Goal: Information Seeking & Learning: Check status

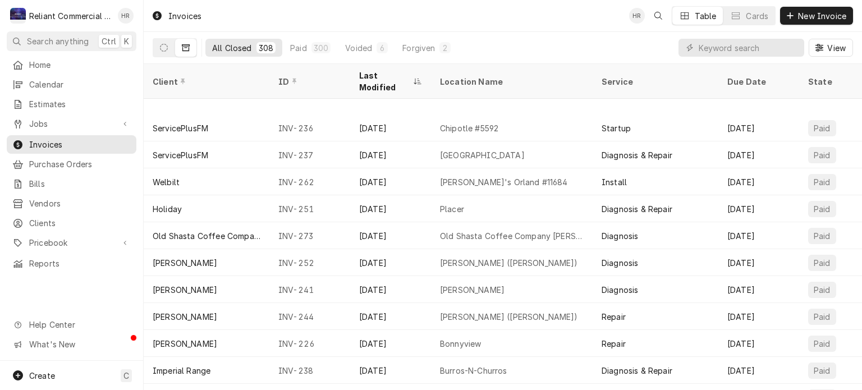
scroll to position [1374, 0]
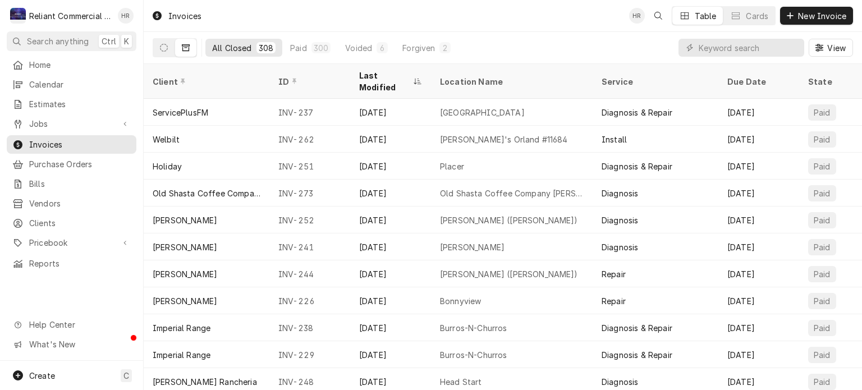
click at [397, 180] on div "Jun 11" at bounding box center [390, 193] width 81 height 27
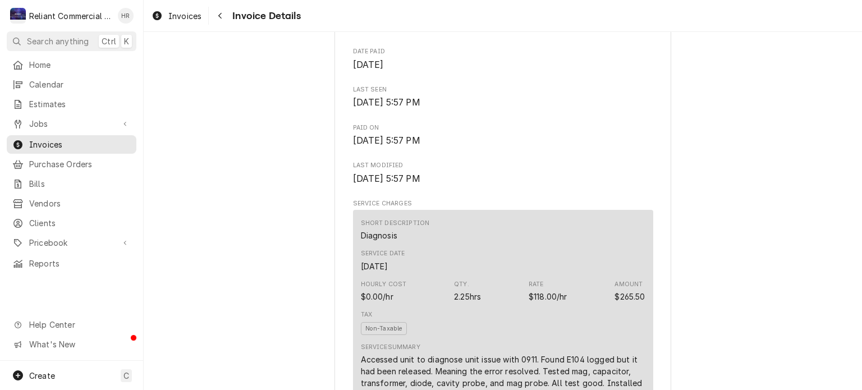
scroll to position [337, 0]
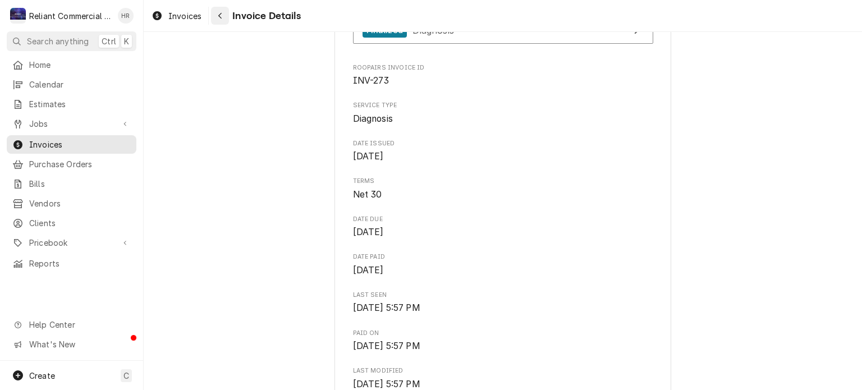
click at [217, 21] on button "Navigate back" at bounding box center [220, 16] width 18 height 18
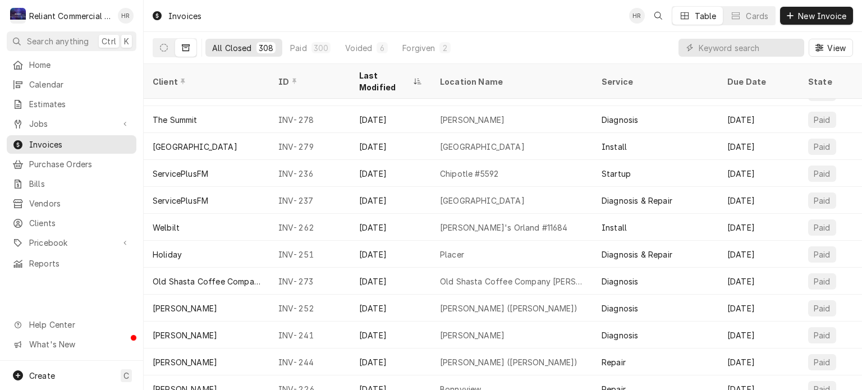
scroll to position [1293, 0]
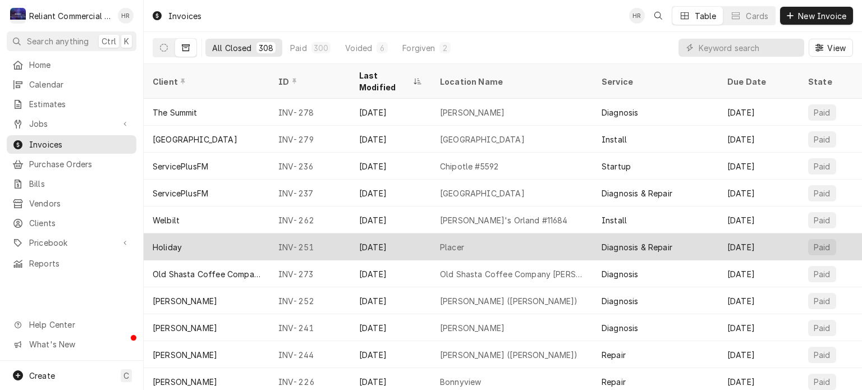
click at [350, 234] on div "Jun 12" at bounding box center [390, 247] width 81 height 27
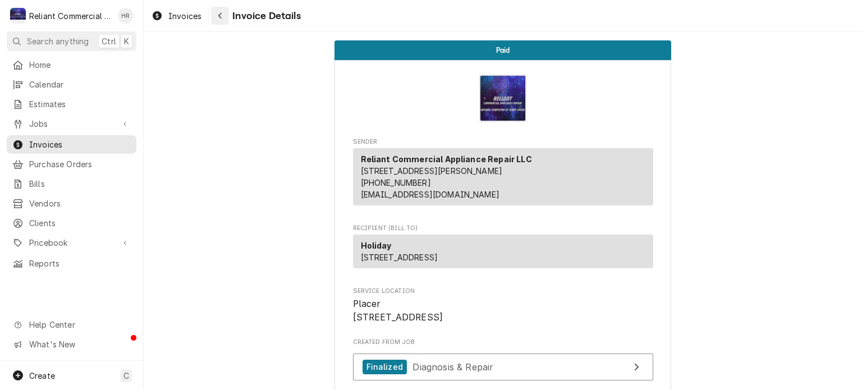
click at [221, 18] on icon "Navigate back" at bounding box center [219, 16] width 3 height 6
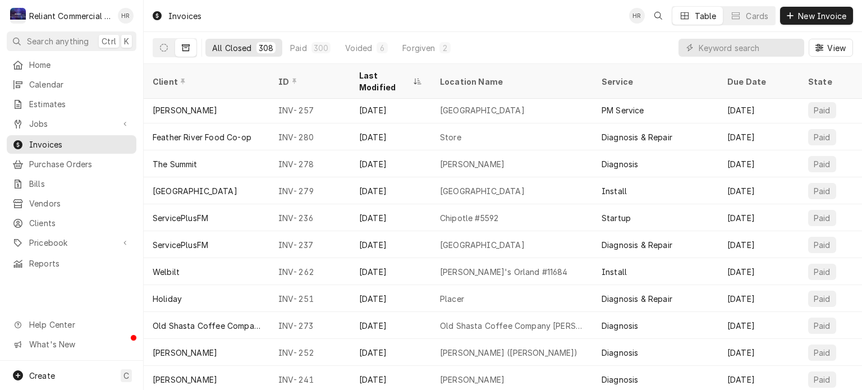
scroll to position [1293, 0]
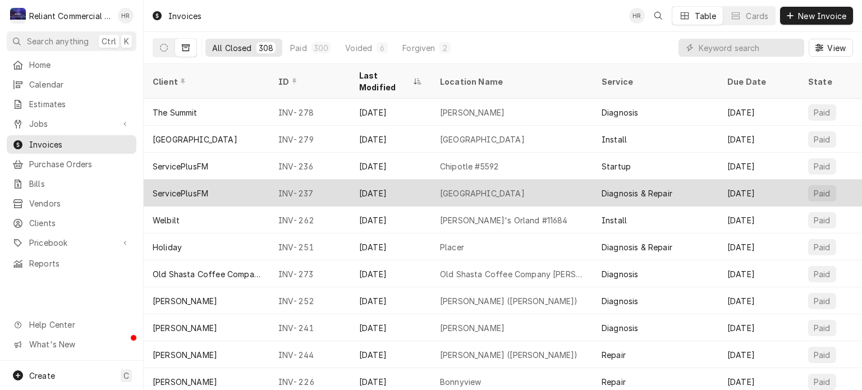
click at [413, 180] on div "Jun 14" at bounding box center [390, 193] width 81 height 27
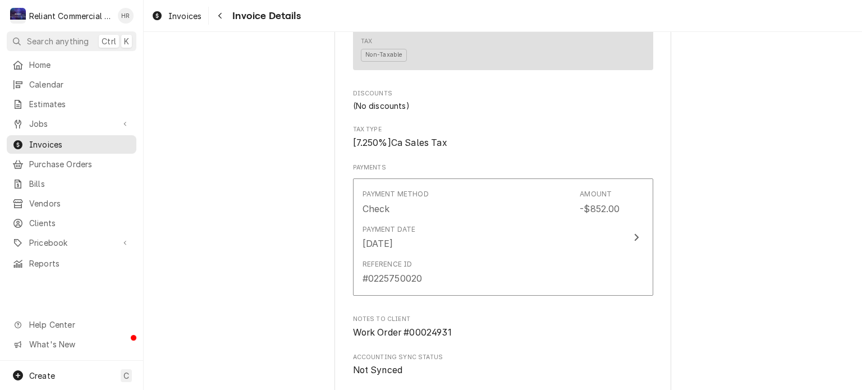
scroll to position [1010, 0]
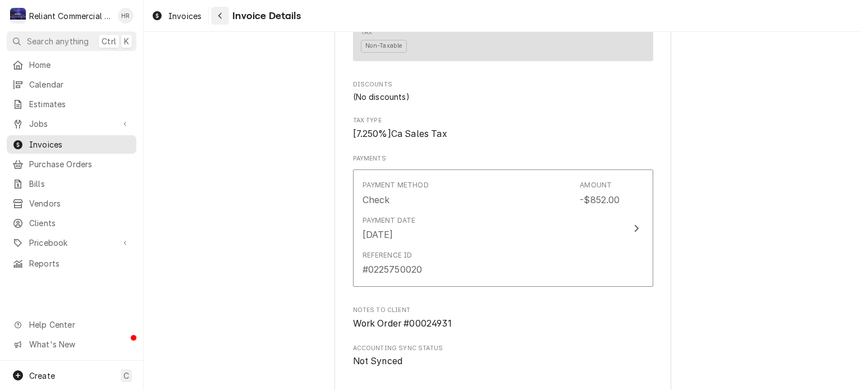
click at [221, 17] on icon "Navigate back" at bounding box center [220, 16] width 5 height 8
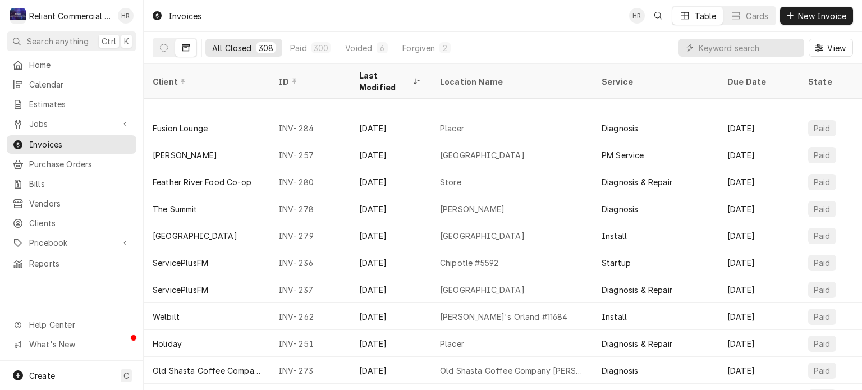
scroll to position [1239, 0]
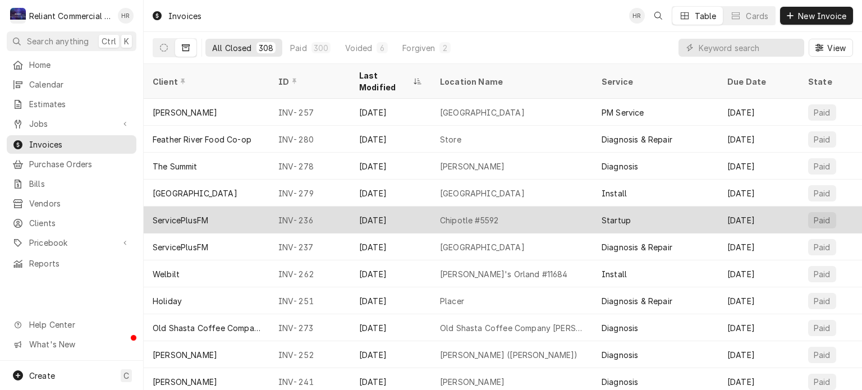
click at [375, 207] on div "[DATE]" at bounding box center [390, 220] width 81 height 27
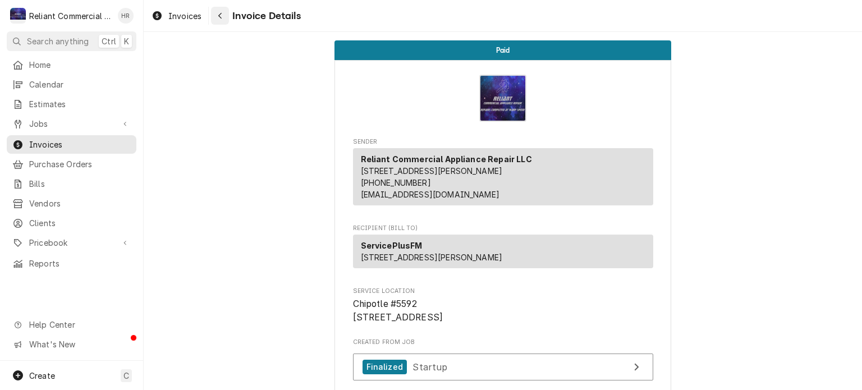
click at [222, 16] on icon "Navigate back" at bounding box center [220, 16] width 5 height 8
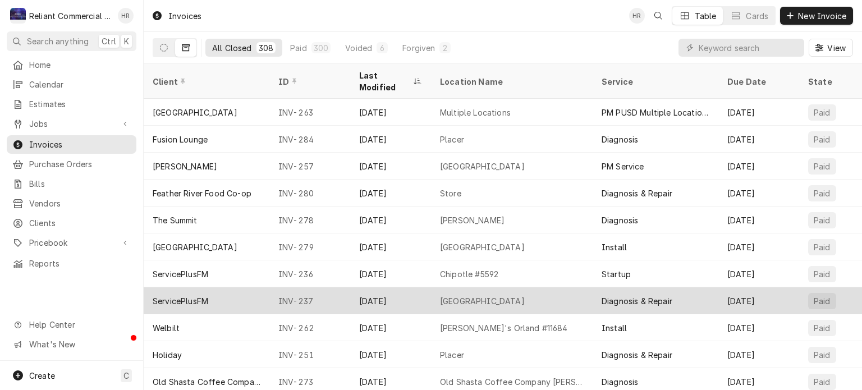
scroll to position [1129, 0]
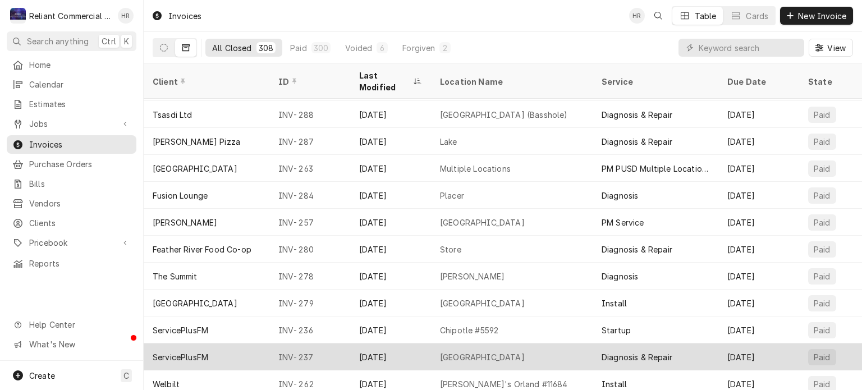
click at [324, 290] on div "INV-279" at bounding box center [309, 303] width 81 height 27
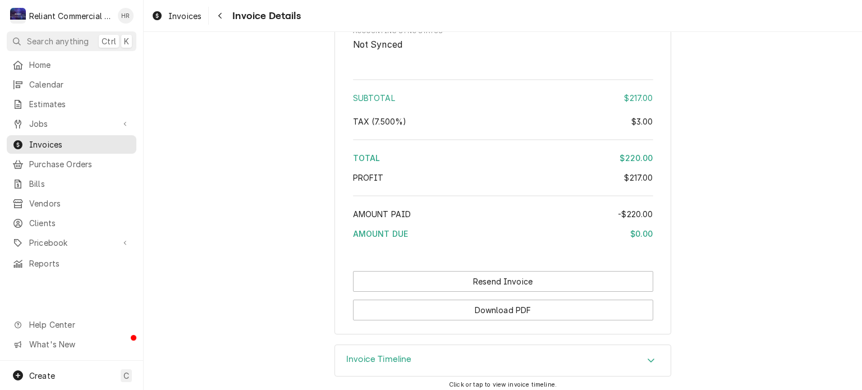
scroll to position [1434, 0]
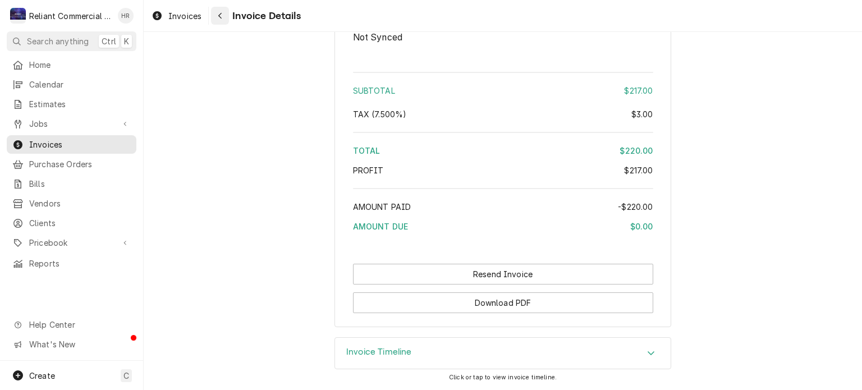
click at [225, 17] on div "Navigate back" at bounding box center [219, 15] width 11 height 11
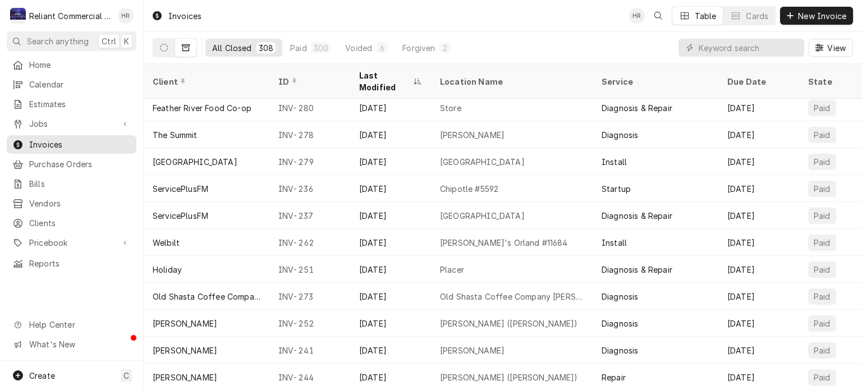
scroll to position [1215, 0]
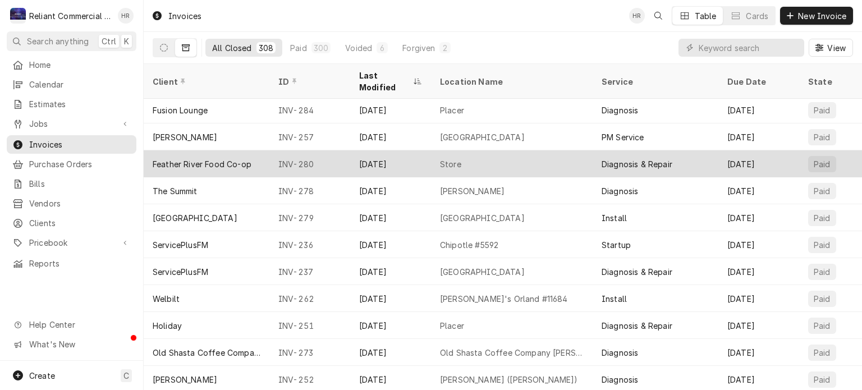
click at [406, 150] on div "[DATE]" at bounding box center [390, 163] width 81 height 27
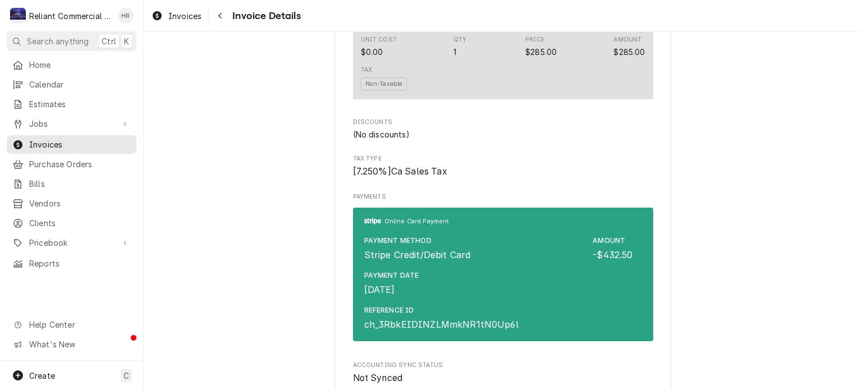
scroll to position [1067, 0]
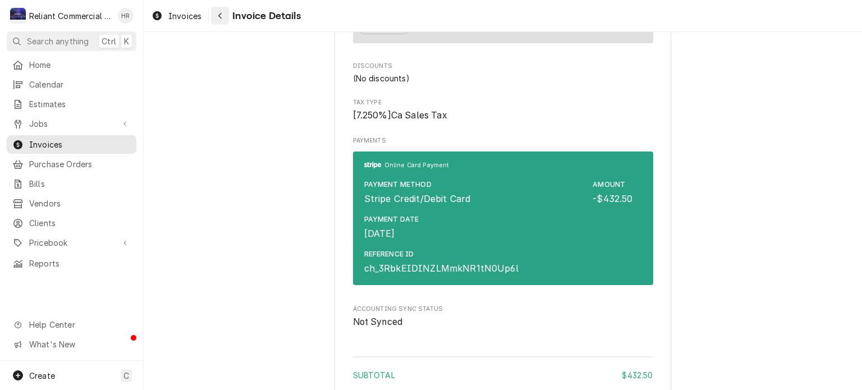
click at [217, 14] on div "Navigate back" at bounding box center [219, 15] width 11 height 11
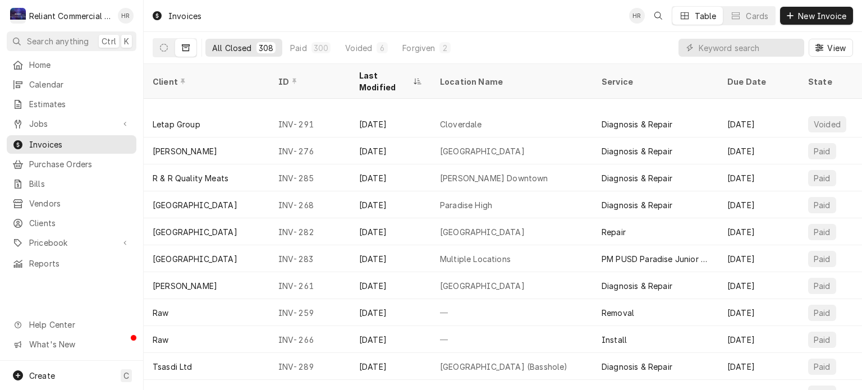
scroll to position [889, 0]
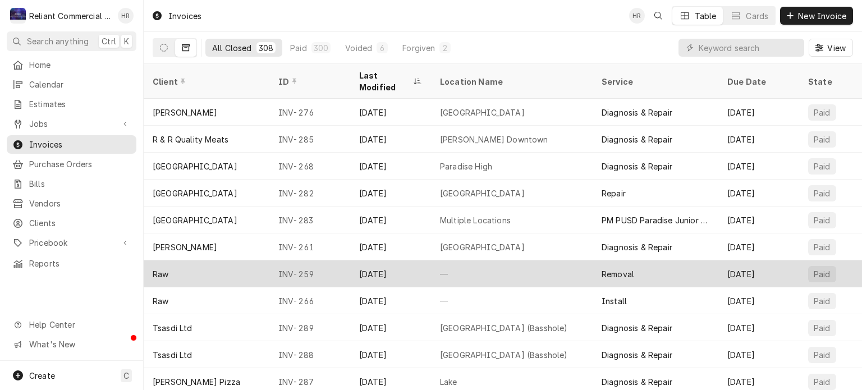
click at [373, 262] on div "[DATE]" at bounding box center [390, 273] width 81 height 27
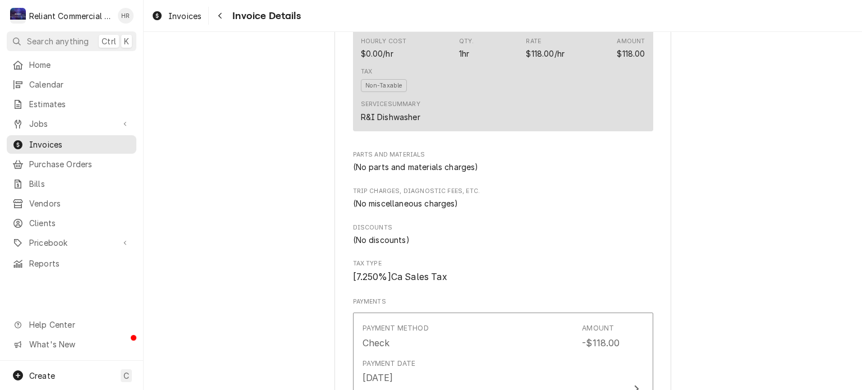
scroll to position [766, 0]
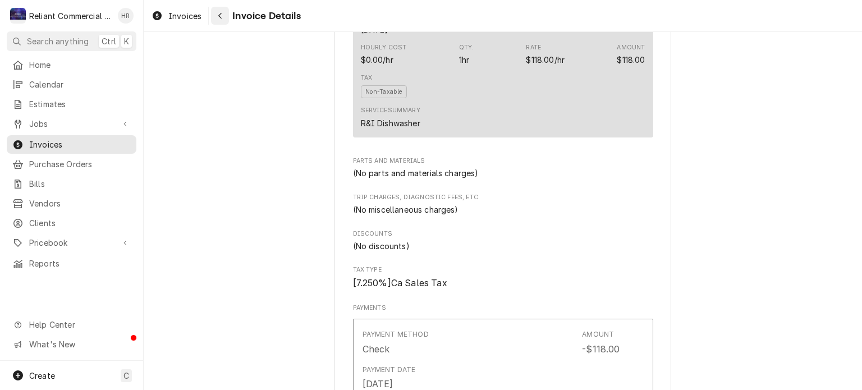
click at [222, 15] on icon "Navigate back" at bounding box center [220, 16] width 5 height 8
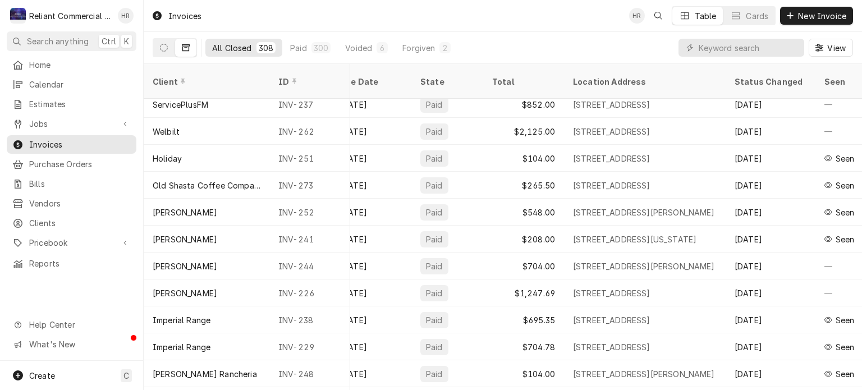
scroll to position [1372, 388]
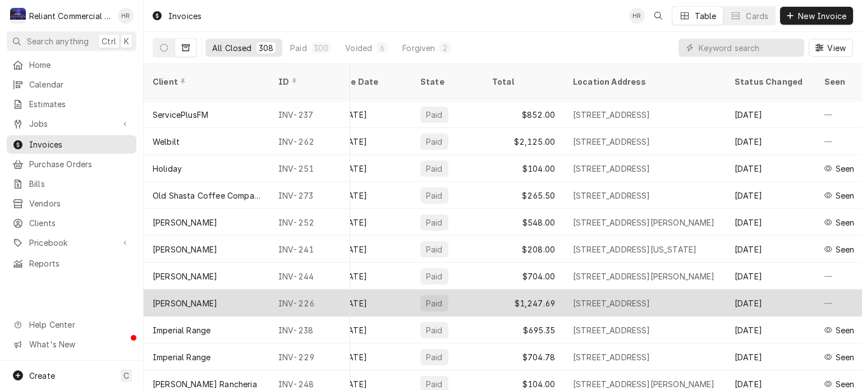
click at [541, 290] on div "$1,247.69" at bounding box center [523, 303] width 81 height 27
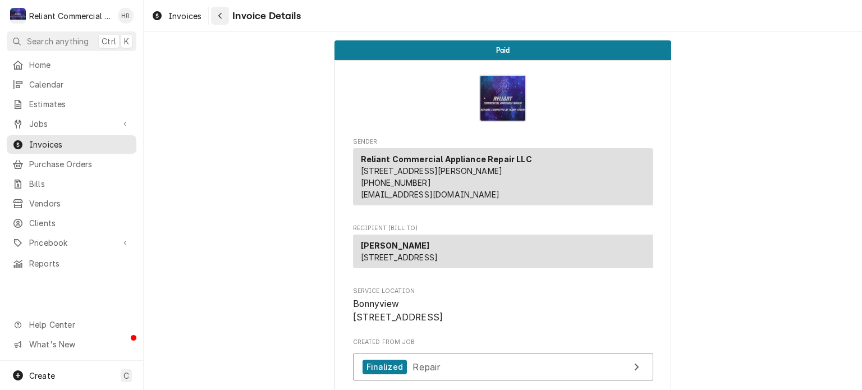
click at [217, 16] on div "Navigate back" at bounding box center [219, 15] width 11 height 11
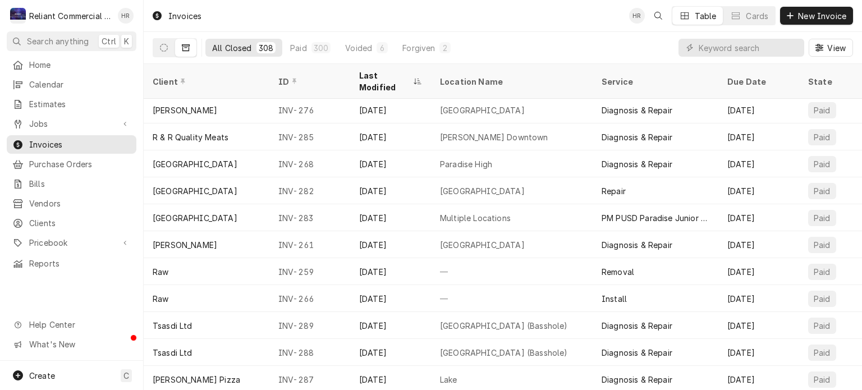
scroll to position [835, 0]
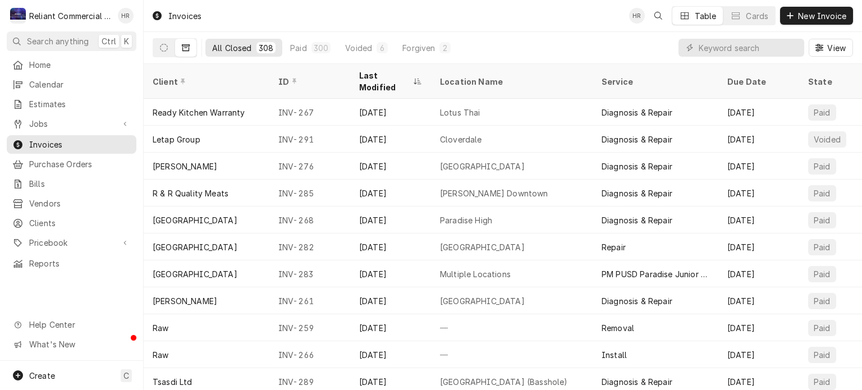
click at [376, 290] on div "Jun 26" at bounding box center [390, 300] width 81 height 27
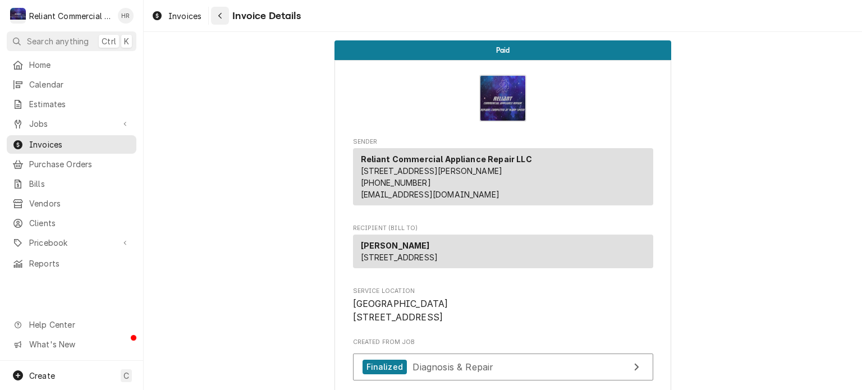
click at [219, 17] on icon "Navigate back" at bounding box center [220, 16] width 5 height 8
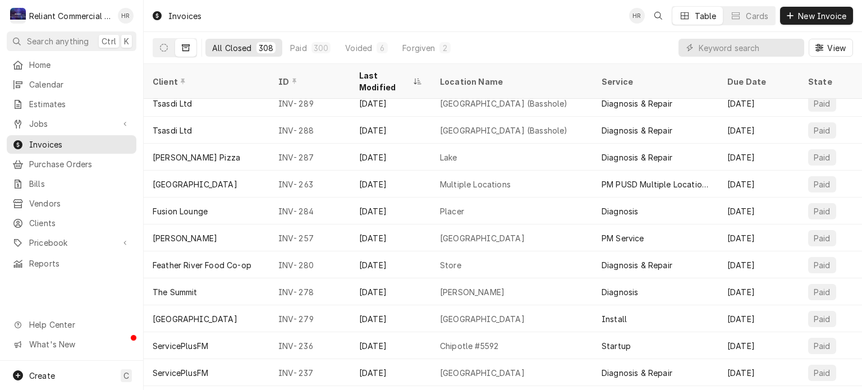
scroll to position [1134, 0]
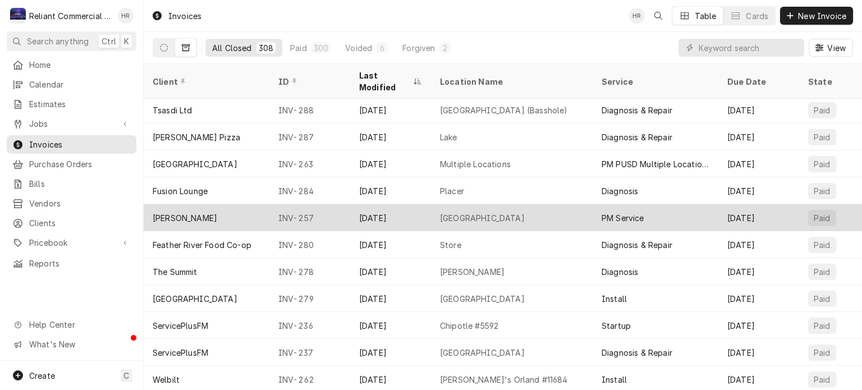
click at [381, 204] on div "[DATE]" at bounding box center [390, 217] width 81 height 27
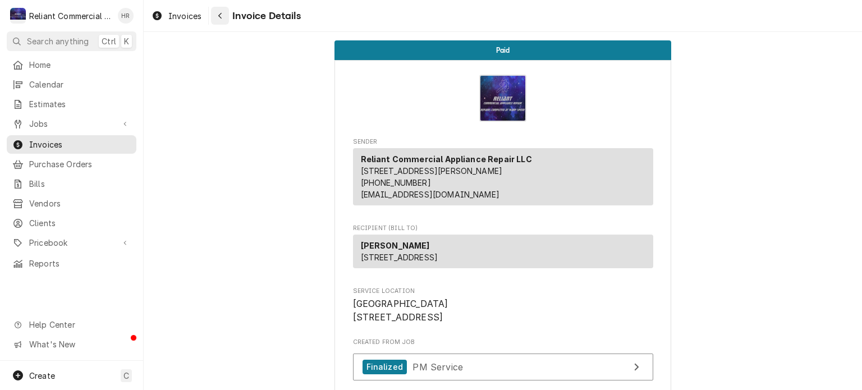
click at [219, 16] on icon "Navigate back" at bounding box center [219, 16] width 3 height 6
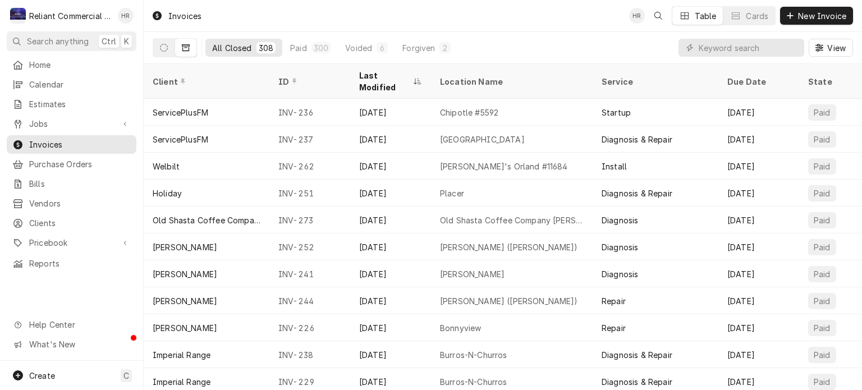
scroll to position [1403, 0]
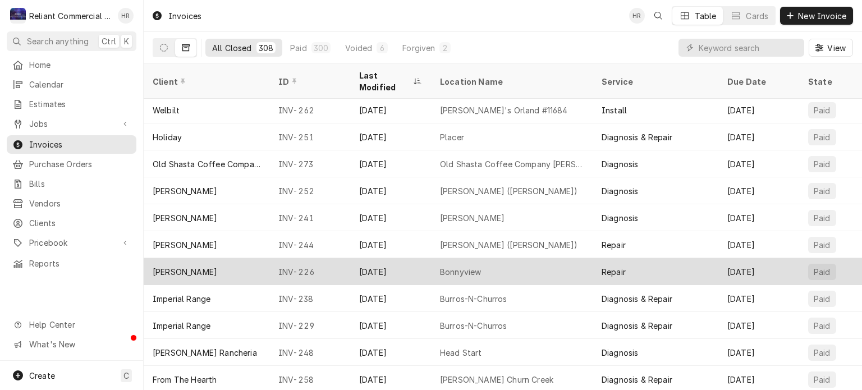
click at [384, 258] on div "May 20" at bounding box center [390, 271] width 81 height 27
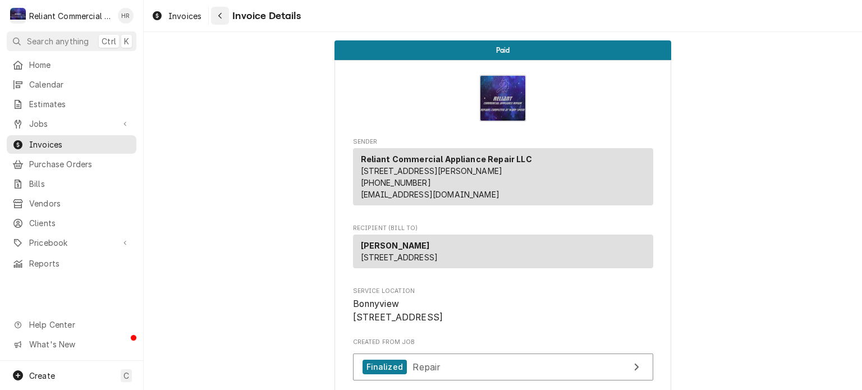
click at [223, 16] on div "Navigate back" at bounding box center [219, 15] width 11 height 11
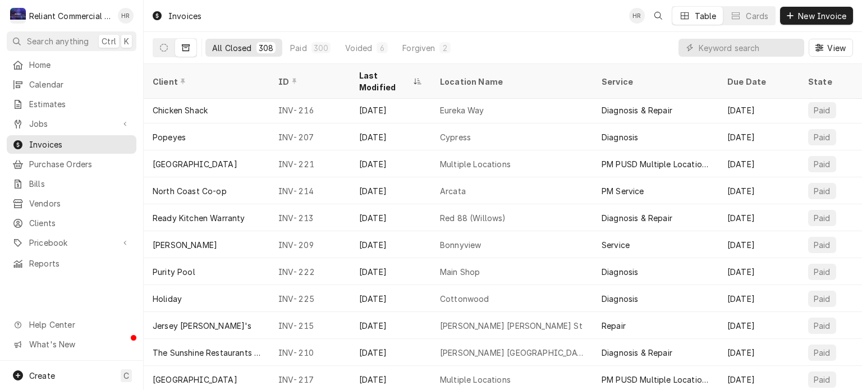
scroll to position [2402, 0]
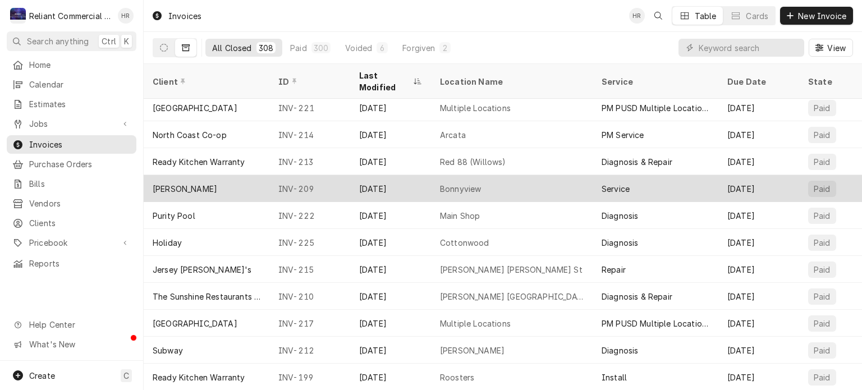
click at [362, 175] on div "Mar 12" at bounding box center [390, 188] width 81 height 27
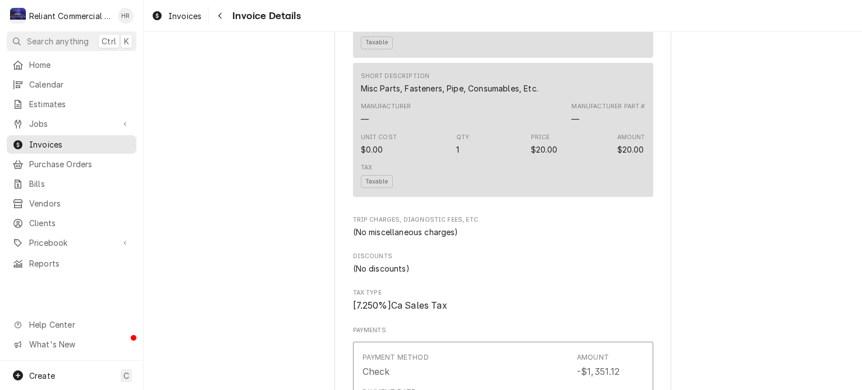
scroll to position [954, 0]
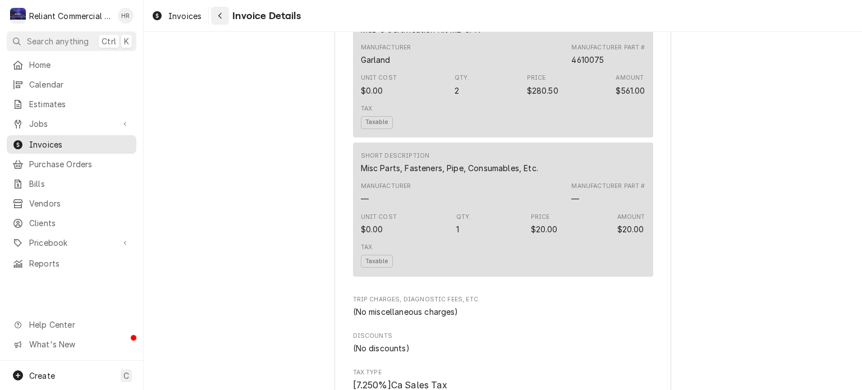
click at [218, 12] on icon "Navigate back" at bounding box center [220, 16] width 5 height 8
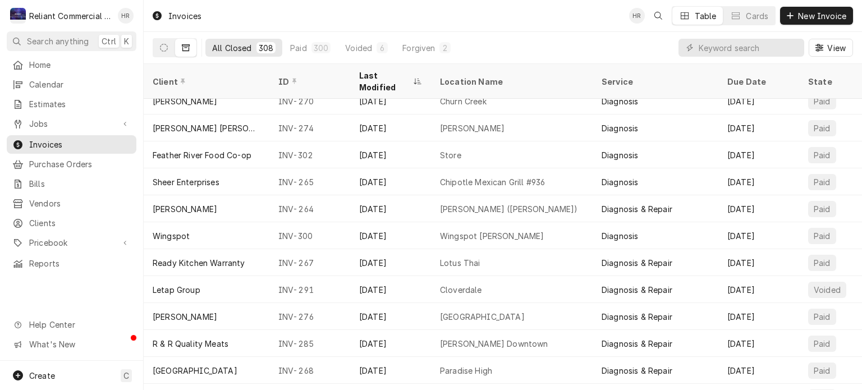
scroll to position [765, 0]
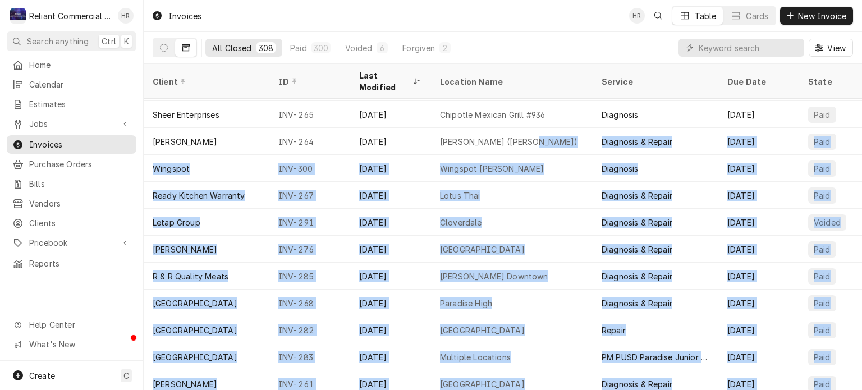
drag, startPoint x: 540, startPoint y: 380, endPoint x: 525, endPoint y: 381, distance: 14.6
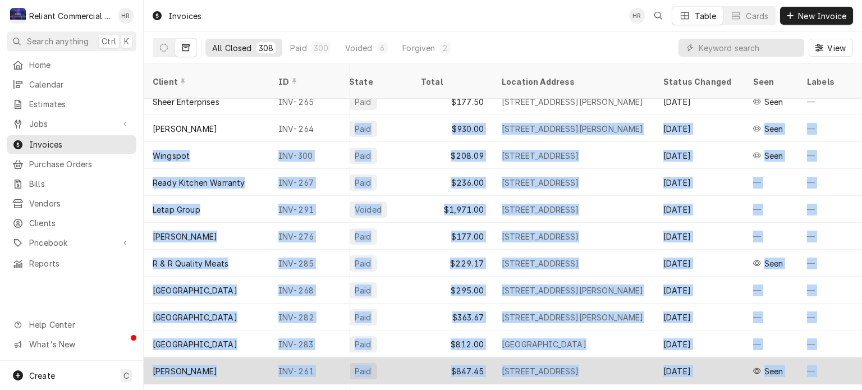
scroll to position [765, 457]
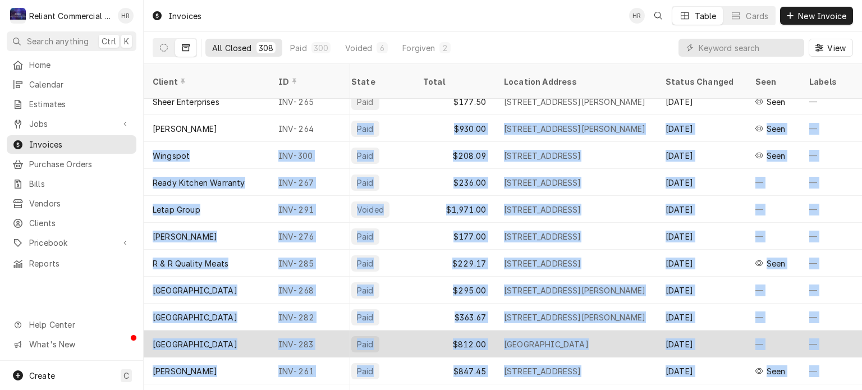
click at [744, 331] on div "Jun 28" at bounding box center [702, 344] width 90 height 27
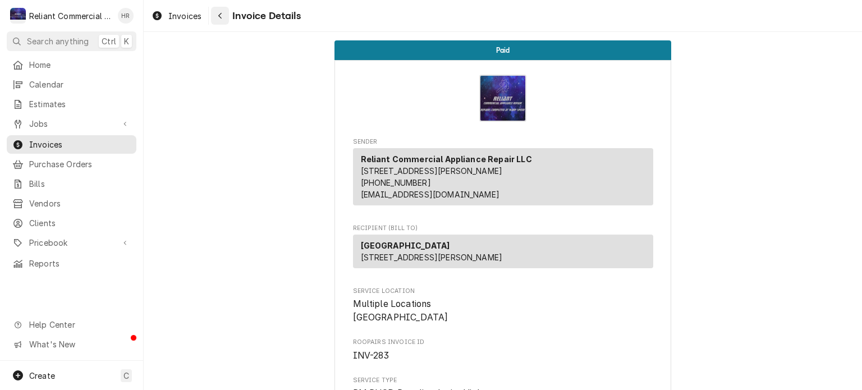
click at [219, 16] on icon "Navigate back" at bounding box center [219, 16] width 3 height 6
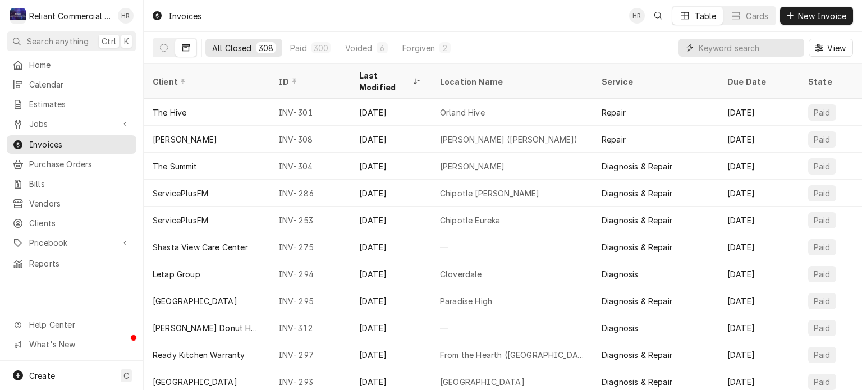
click at [716, 49] on input "Dynamic Content Wrapper" at bounding box center [749, 48] width 100 height 18
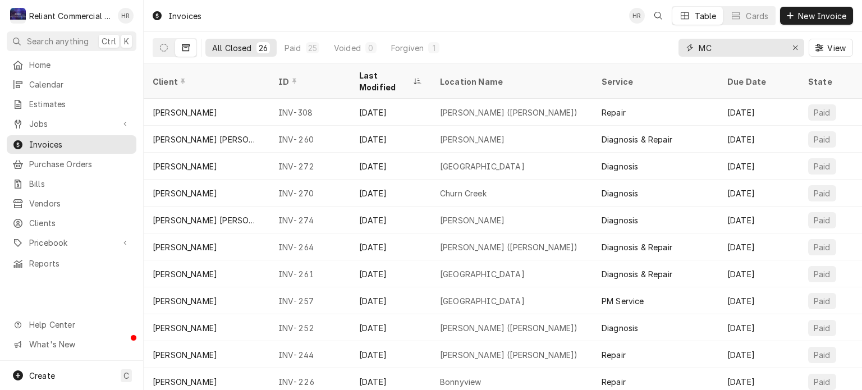
type input "MC"
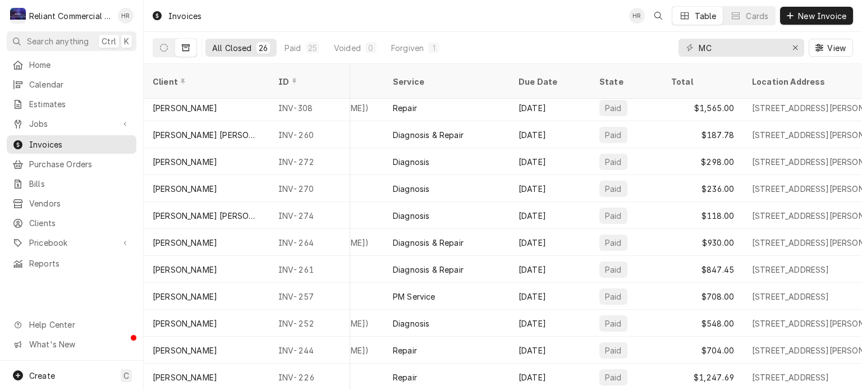
scroll to position [0, 209]
